Goal: Task Accomplishment & Management: Use online tool/utility

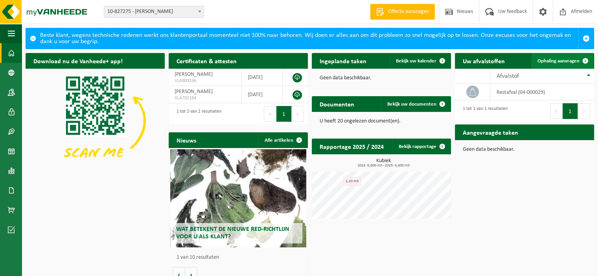
click at [561, 59] on span "Ophaling aanvragen" at bounding box center [559, 61] width 42 height 5
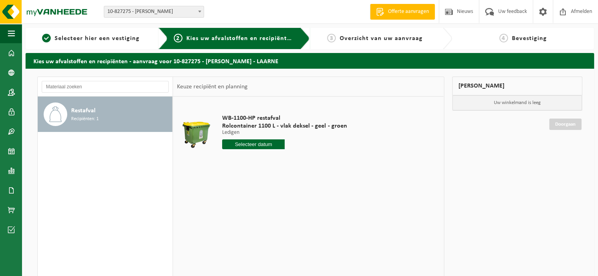
click at [247, 143] on input "text" at bounding box center [253, 145] width 63 height 10
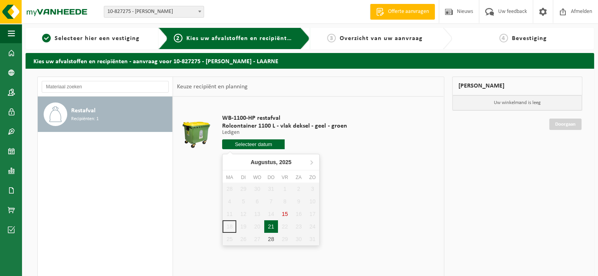
click at [270, 224] on div "21" at bounding box center [271, 227] width 14 height 13
type input "Van 2025-08-21"
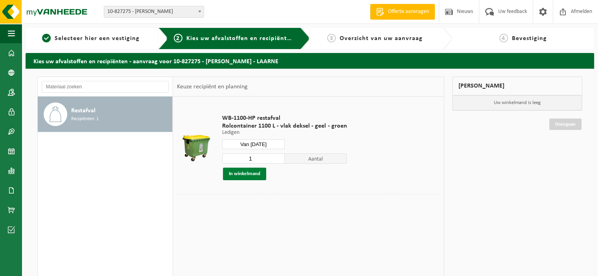
click at [252, 175] on button "In winkelmand" at bounding box center [244, 174] width 43 height 13
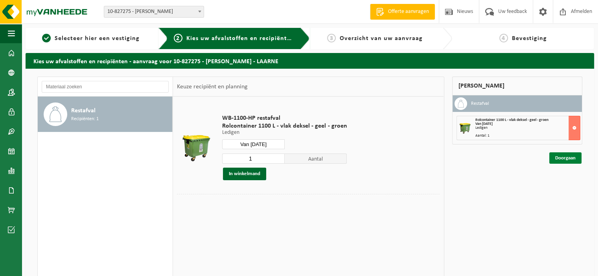
click at [566, 156] on link "Doorgaan" at bounding box center [565, 158] width 32 height 11
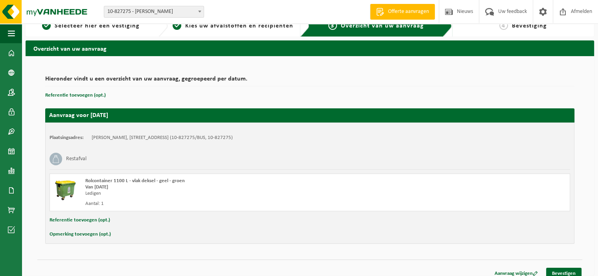
scroll to position [19, 0]
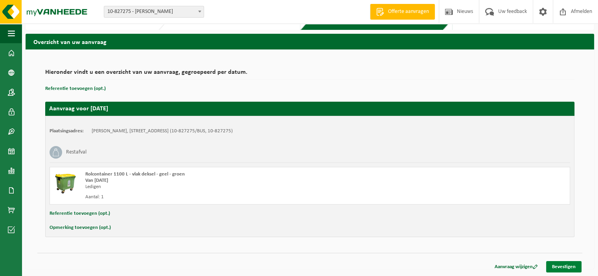
click at [563, 266] on link "Bevestigen" at bounding box center [563, 267] width 35 height 11
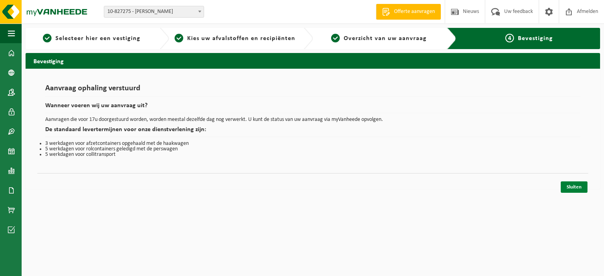
click at [575, 185] on link "Sluiten" at bounding box center [574, 187] width 27 height 11
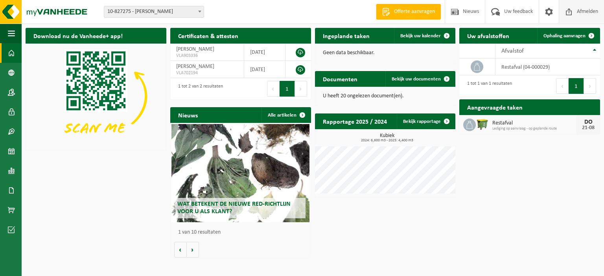
click at [587, 11] on span "Afmelden" at bounding box center [587, 11] width 25 height 23
